Goal: Task Accomplishment & Management: Use online tool/utility

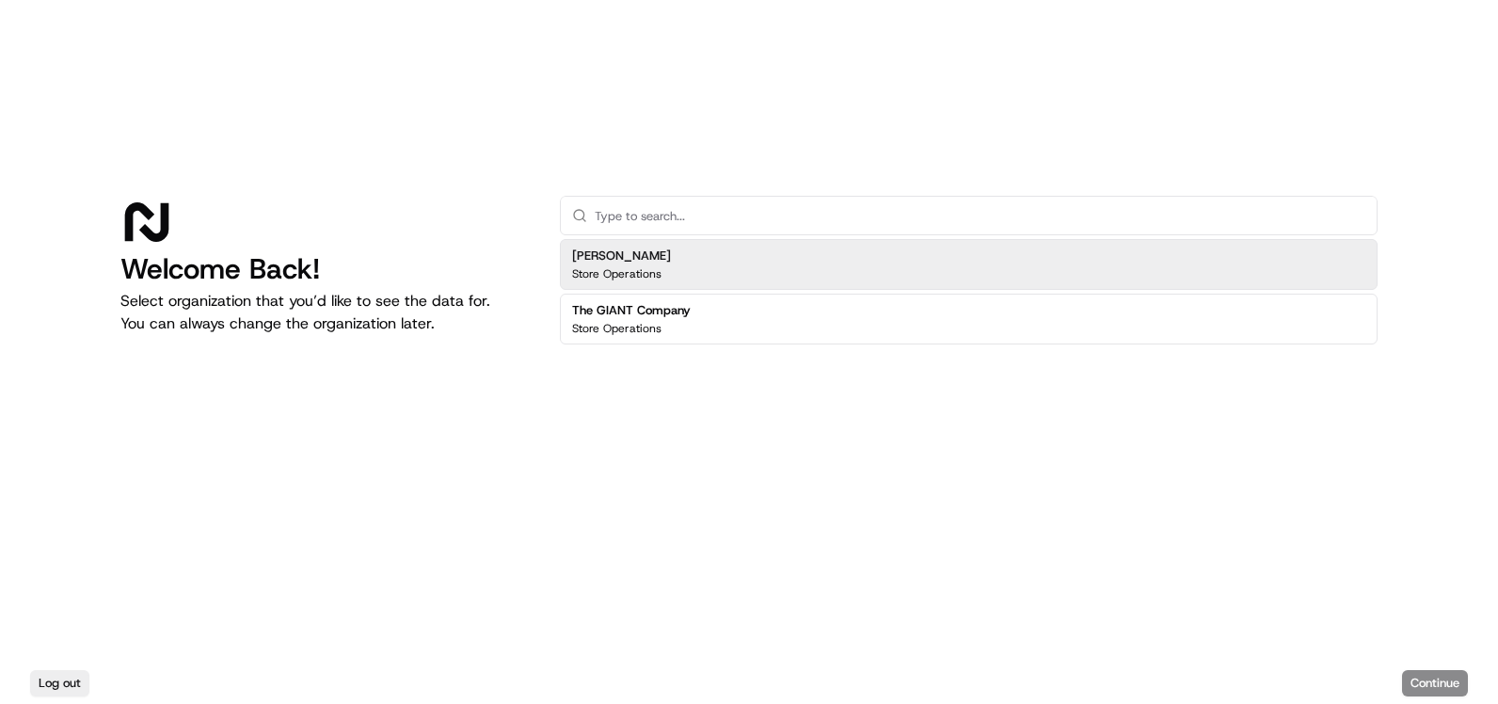
click at [600, 267] on p "Store Operations" at bounding box center [616, 273] width 89 height 15
click at [587, 253] on h2 "[PERSON_NAME]" at bounding box center [621, 255] width 99 height 17
click at [590, 257] on h2 "[PERSON_NAME]" at bounding box center [621, 255] width 99 height 17
click at [587, 257] on h2 "[PERSON_NAME]" at bounding box center [621, 255] width 99 height 17
click at [1428, 682] on div "Log out Continue" at bounding box center [749, 682] width 1498 height 41
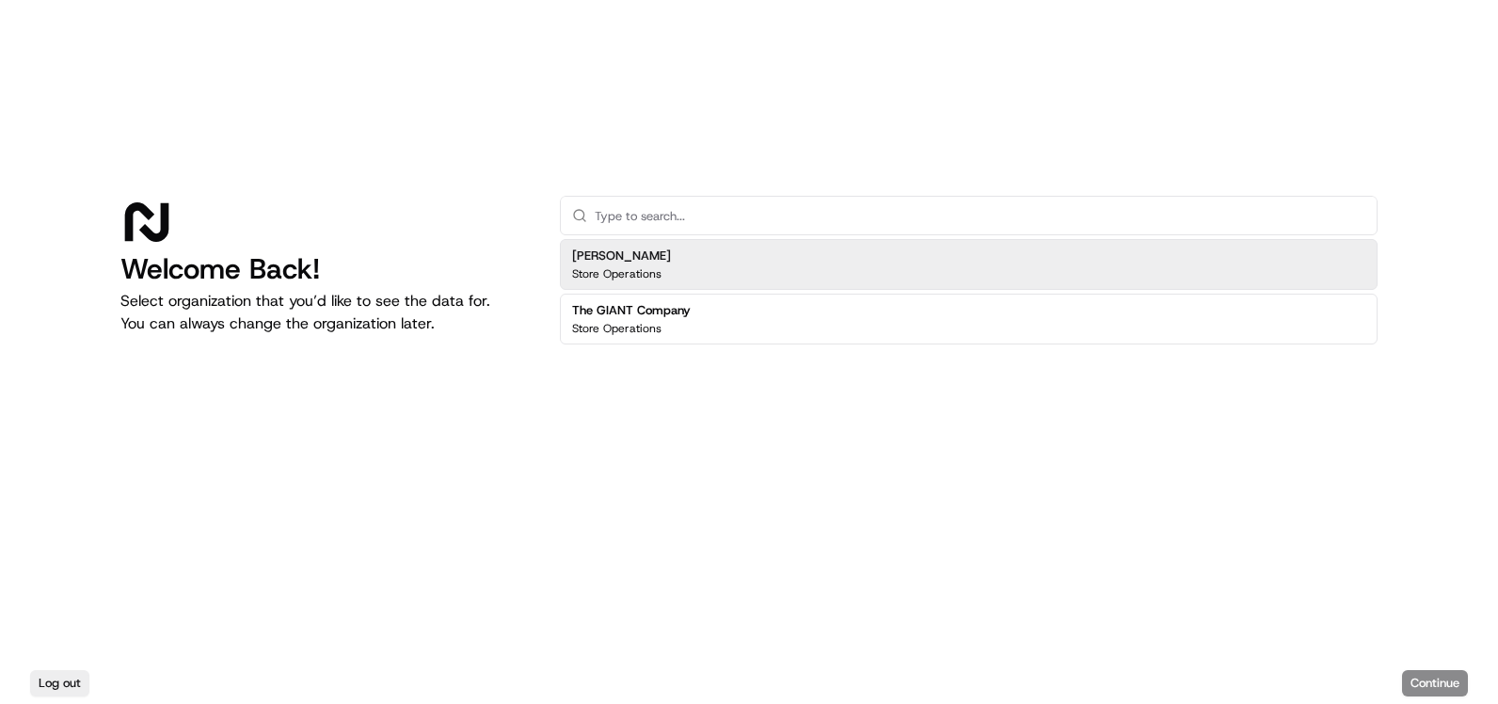
click at [762, 253] on div "[PERSON_NAME] Store Operations" at bounding box center [969, 264] width 818 height 51
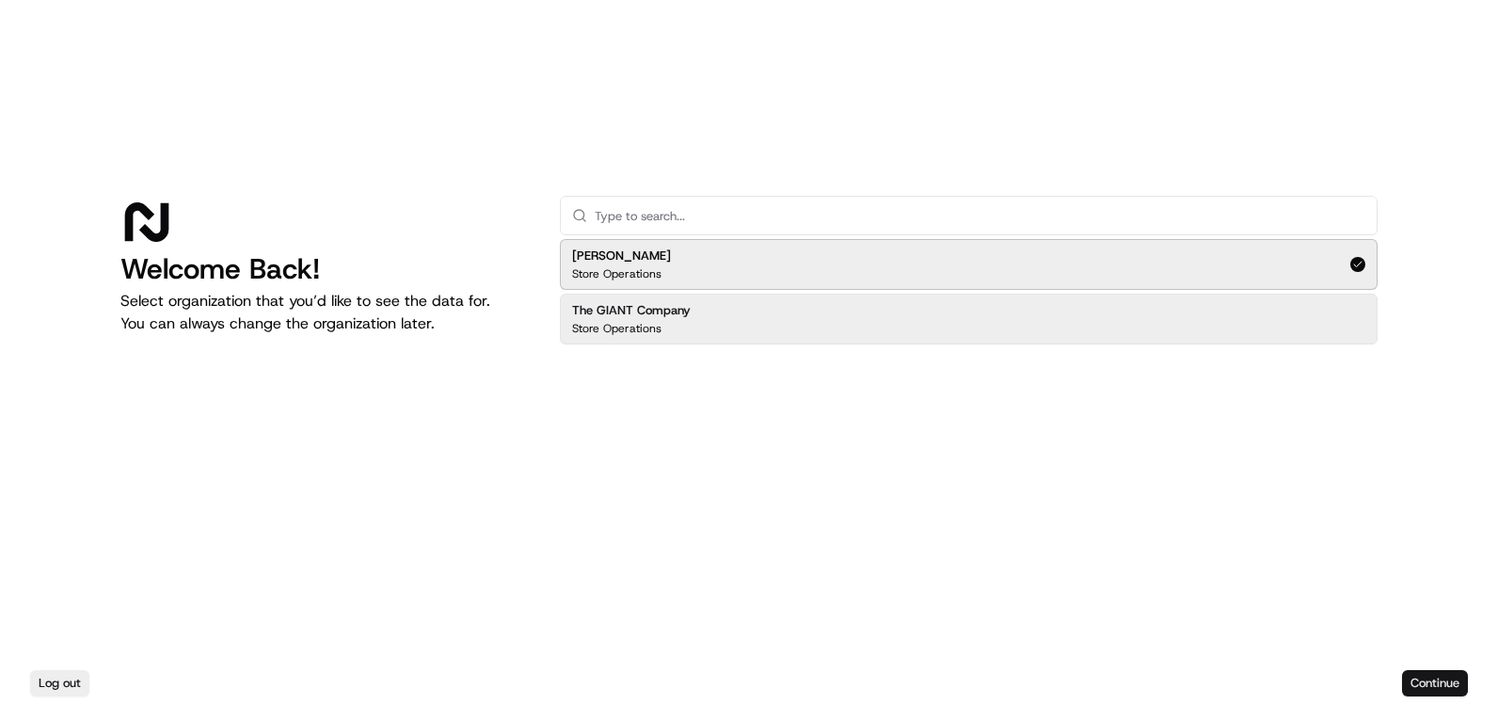
click at [1429, 679] on button "Continue" at bounding box center [1435, 683] width 66 height 26
